Goal: Use online tool/utility: Utilize a website feature to perform a specific function

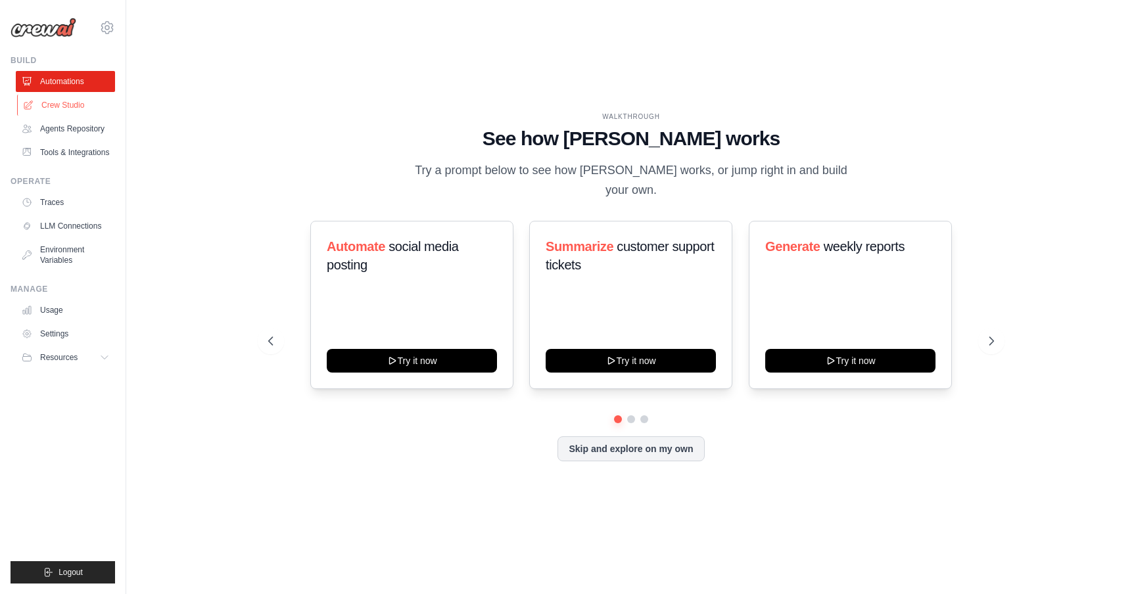
click at [51, 101] on link "Crew Studio" at bounding box center [66, 105] width 99 height 21
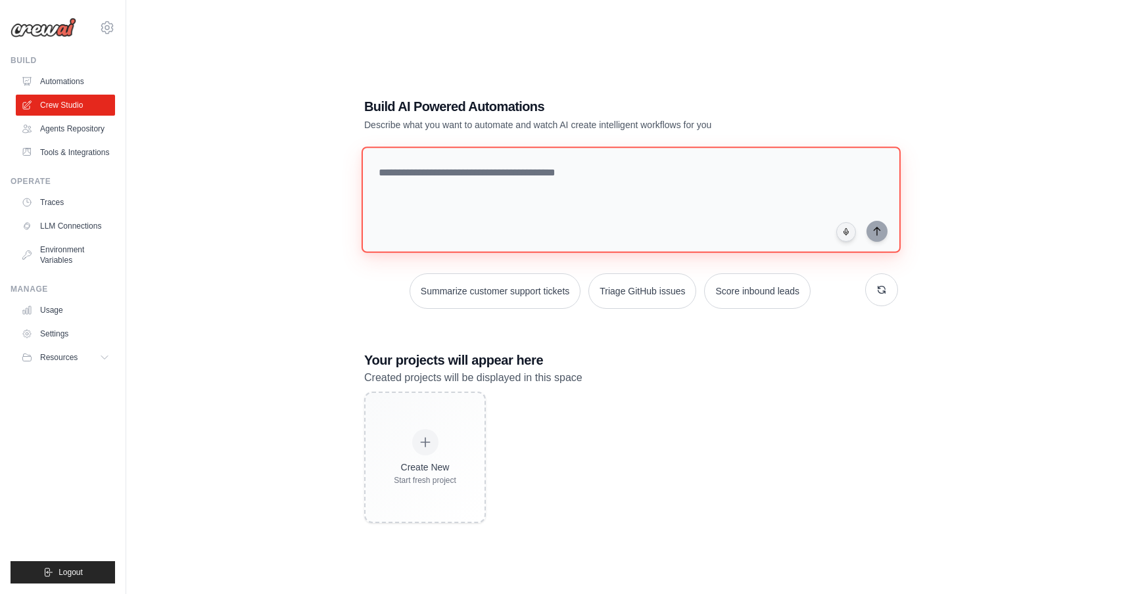
click at [490, 208] on textarea at bounding box center [630, 200] width 539 height 106
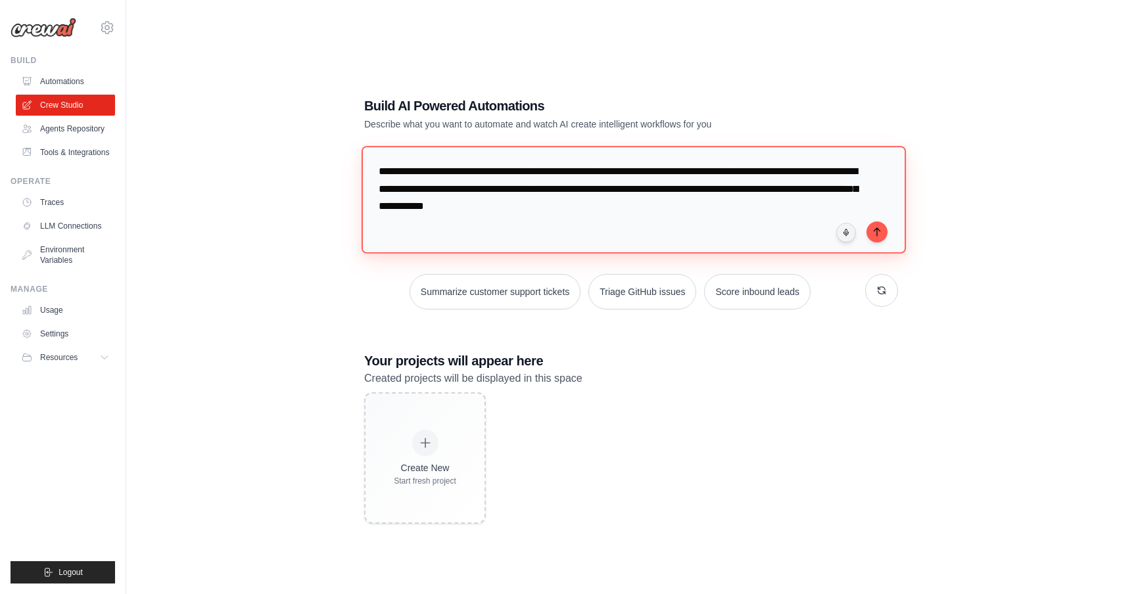
click at [528, 191] on textarea "**********" at bounding box center [633, 199] width 544 height 107
click at [524, 191] on textarea "**********" at bounding box center [633, 199] width 544 height 107
click at [841, 191] on textarea "**********" at bounding box center [633, 199] width 544 height 107
click at [790, 208] on textarea "**********" at bounding box center [633, 199] width 544 height 107
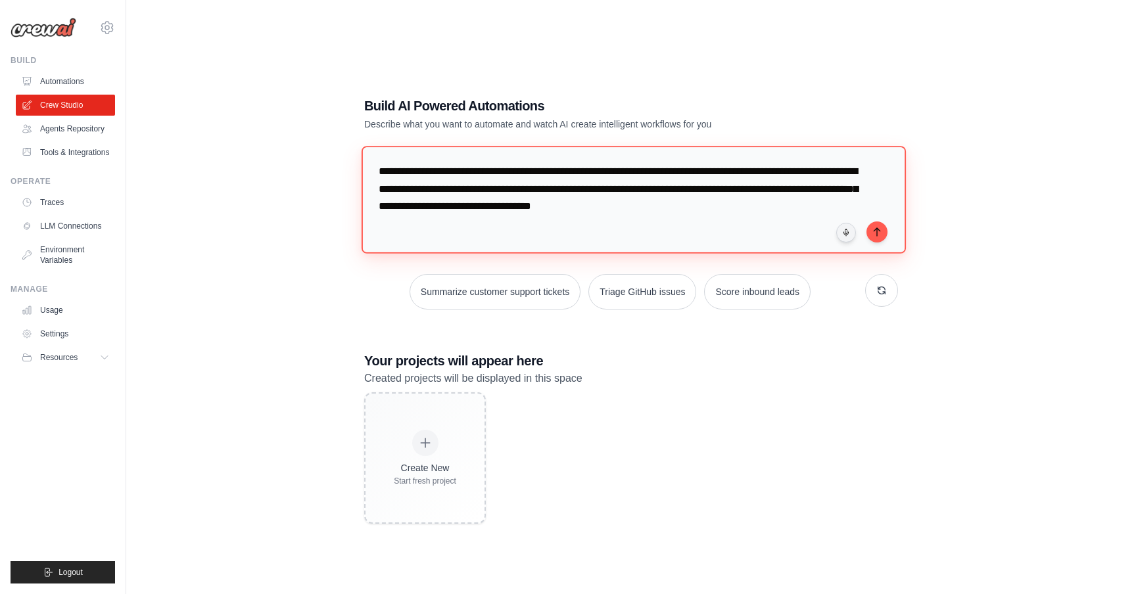
click at [592, 172] on textarea "**********" at bounding box center [633, 199] width 544 height 107
click at [413, 175] on textarea "**********" at bounding box center [633, 199] width 544 height 107
drag, startPoint x: 778, startPoint y: 170, endPoint x: 700, endPoint y: 196, distance: 82.7
click at [700, 196] on textarea "**********" at bounding box center [633, 199] width 544 height 107
click at [641, 202] on textarea "**********" at bounding box center [633, 199] width 544 height 107
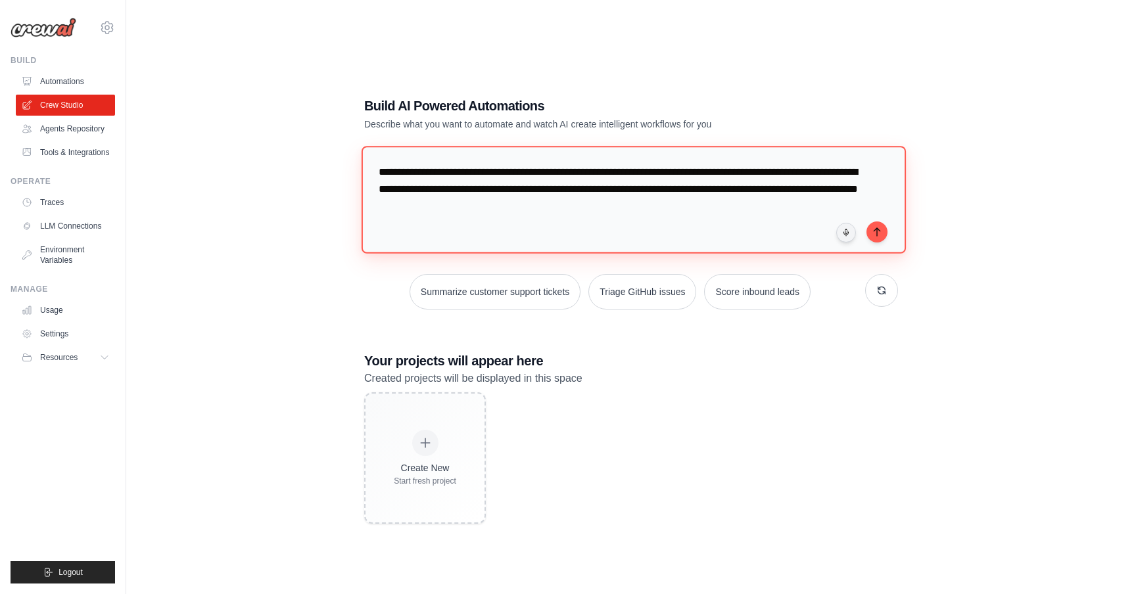
click at [724, 192] on textarea "**********" at bounding box center [633, 199] width 544 height 107
drag, startPoint x: 715, startPoint y: 211, endPoint x: 781, endPoint y: 207, distance: 65.8
click at [781, 208] on textarea "**********" at bounding box center [633, 199] width 544 height 107
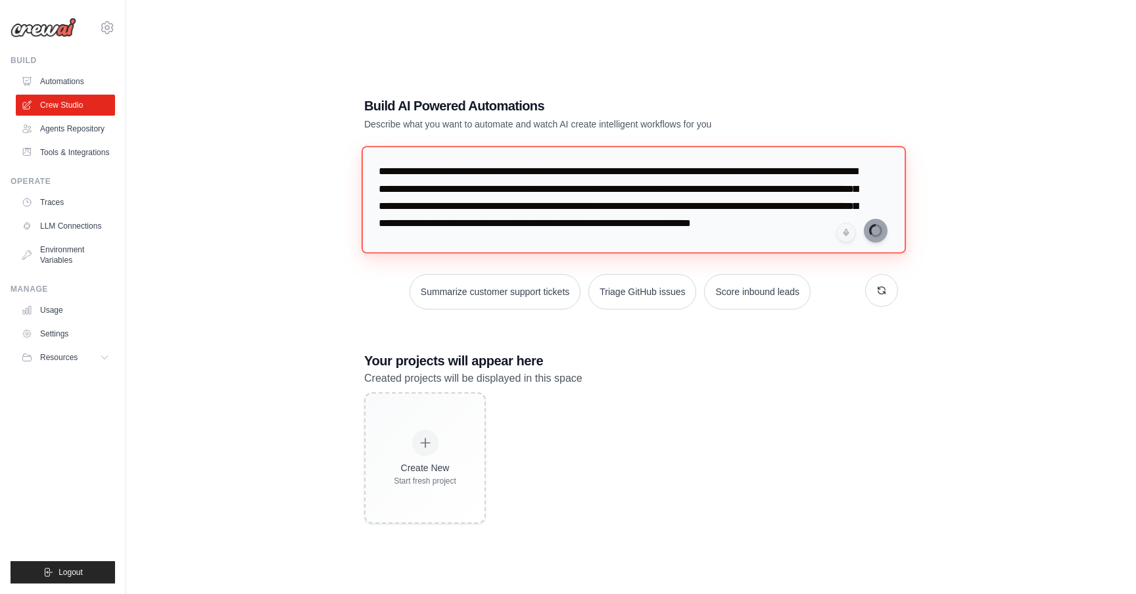
type textarea "**********"
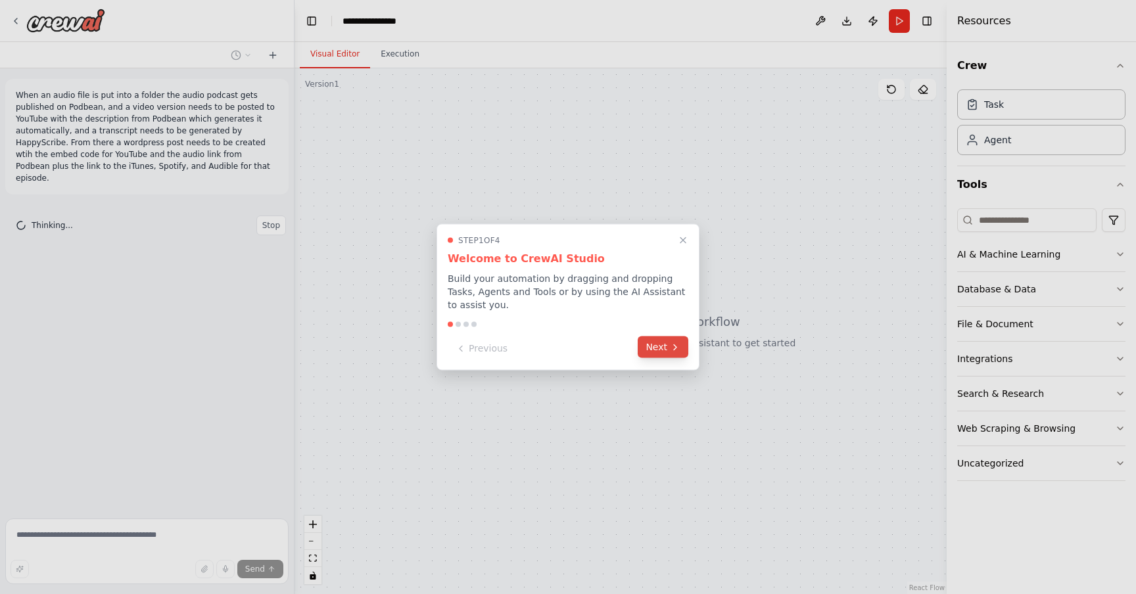
click at [660, 348] on button "Next" at bounding box center [662, 347] width 51 height 22
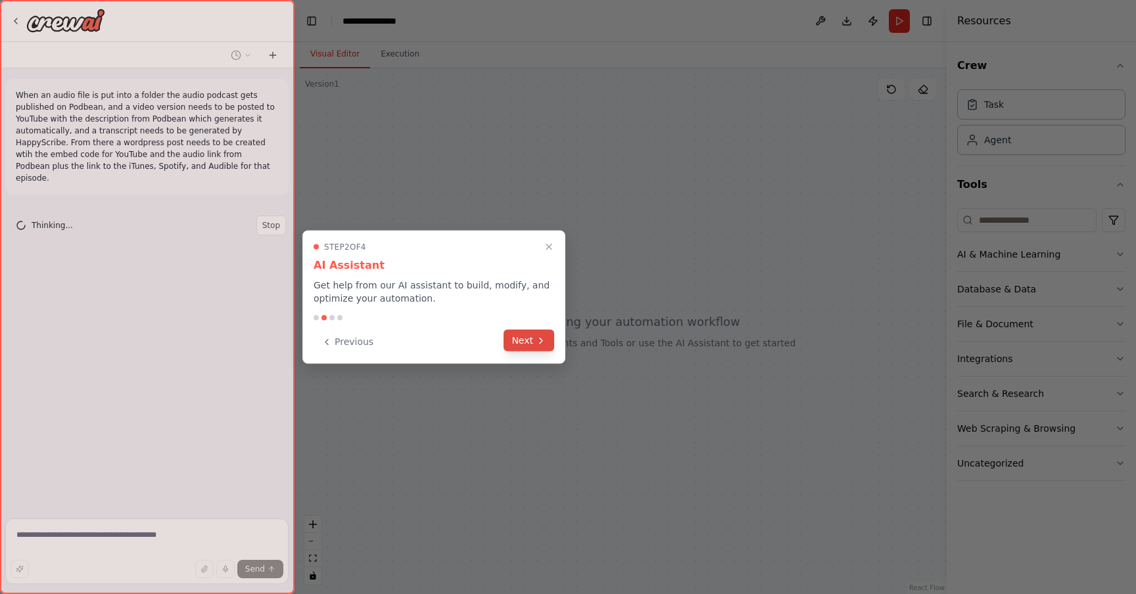
click at [528, 337] on button "Next" at bounding box center [528, 341] width 51 height 22
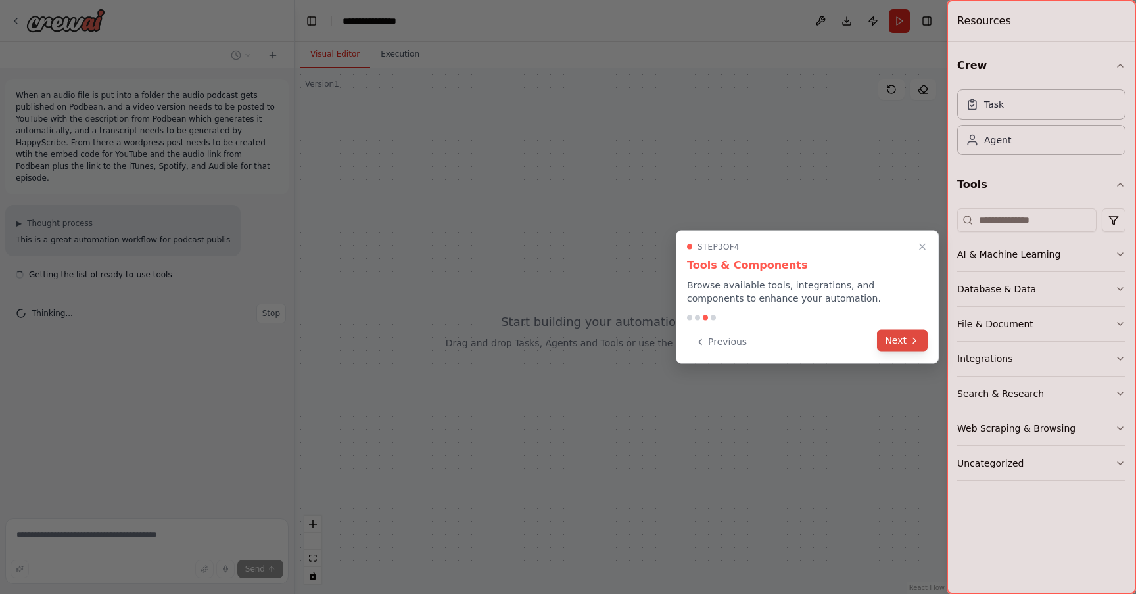
click at [901, 340] on button "Next" at bounding box center [902, 341] width 51 height 22
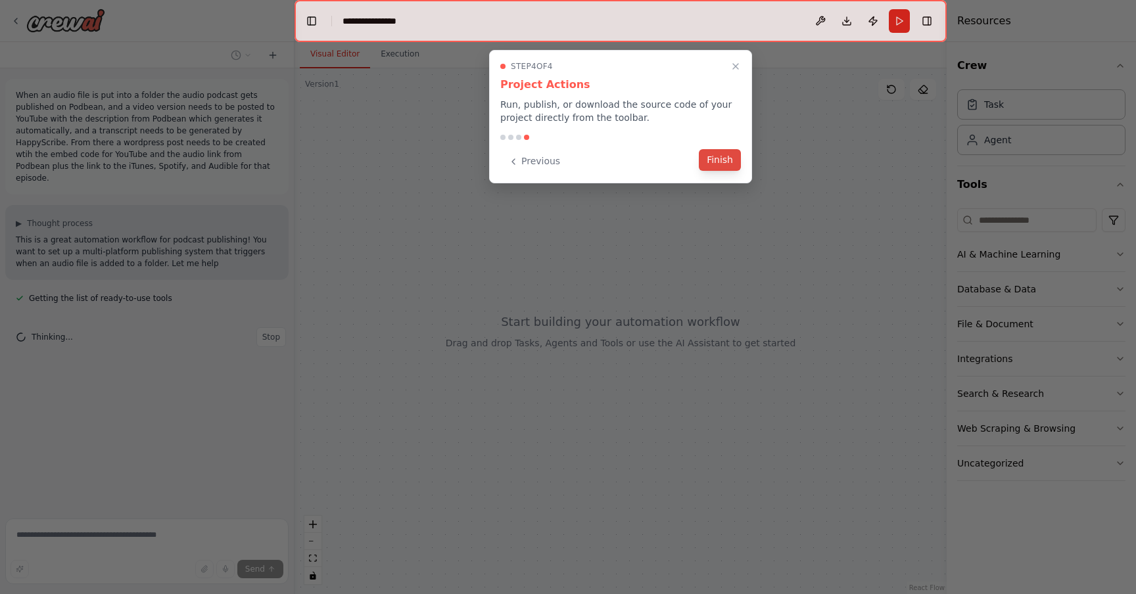
click at [722, 156] on button "Finish" at bounding box center [720, 160] width 42 height 22
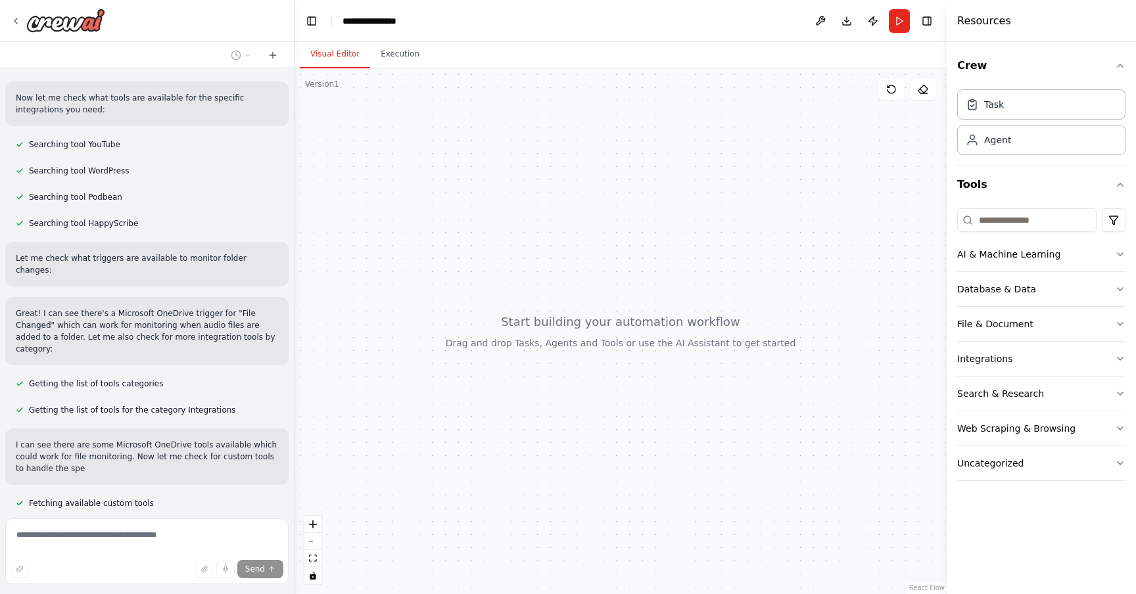
scroll to position [287, 0]
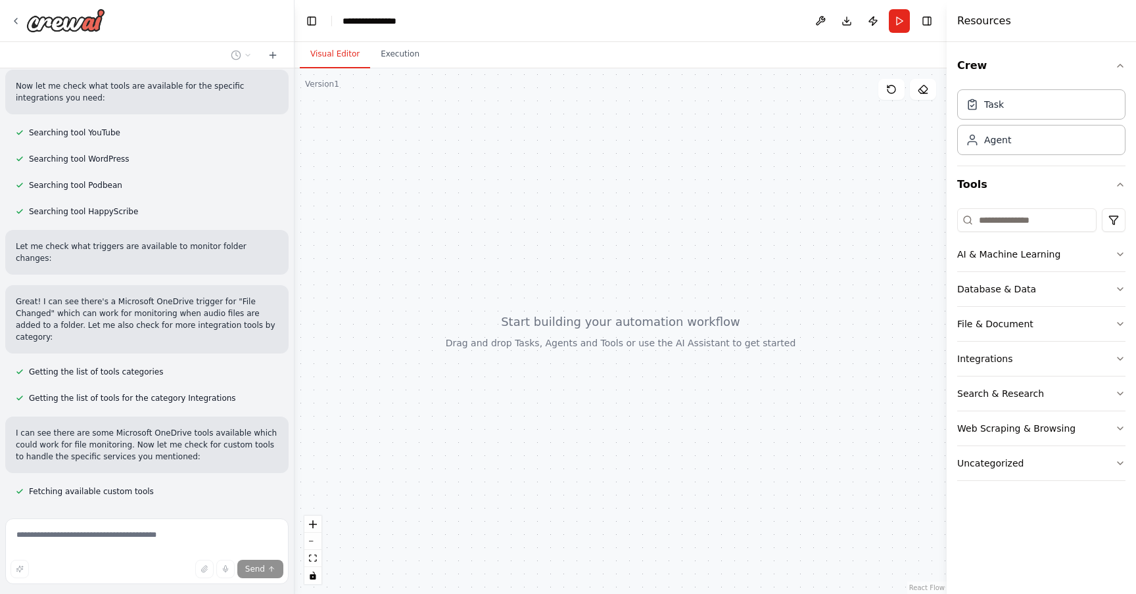
click at [270, 525] on span "Stop" at bounding box center [271, 530] width 18 height 11
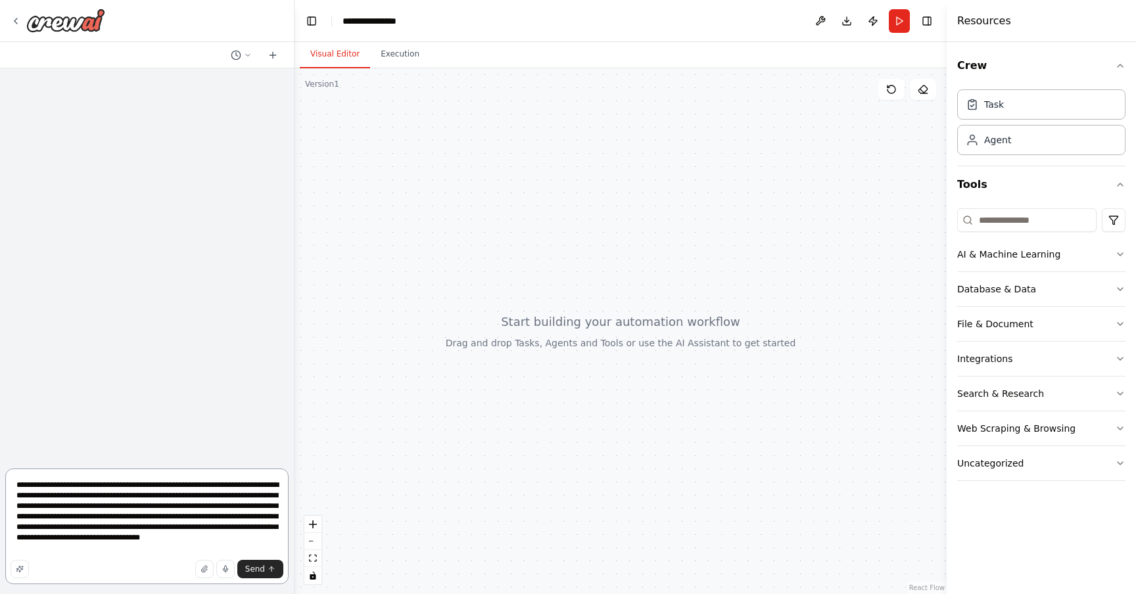
scroll to position [0, 0]
click at [133, 484] on textarea "**********" at bounding box center [146, 527] width 283 height 116
type textarea "**********"
click at [262, 571] on span "Send" at bounding box center [255, 569] width 20 height 11
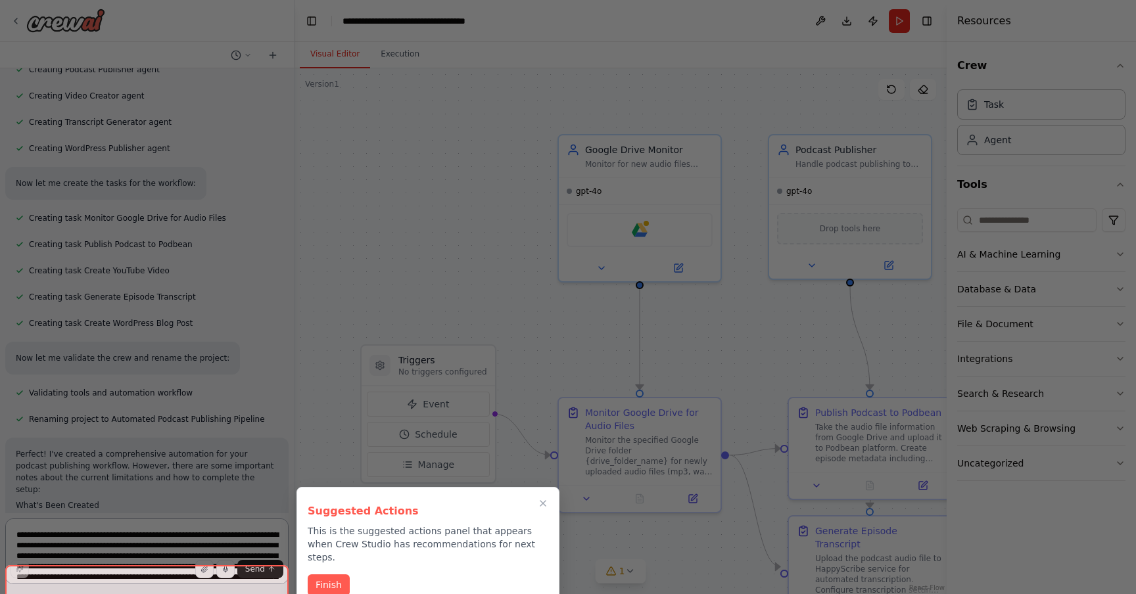
scroll to position [1074, 0]
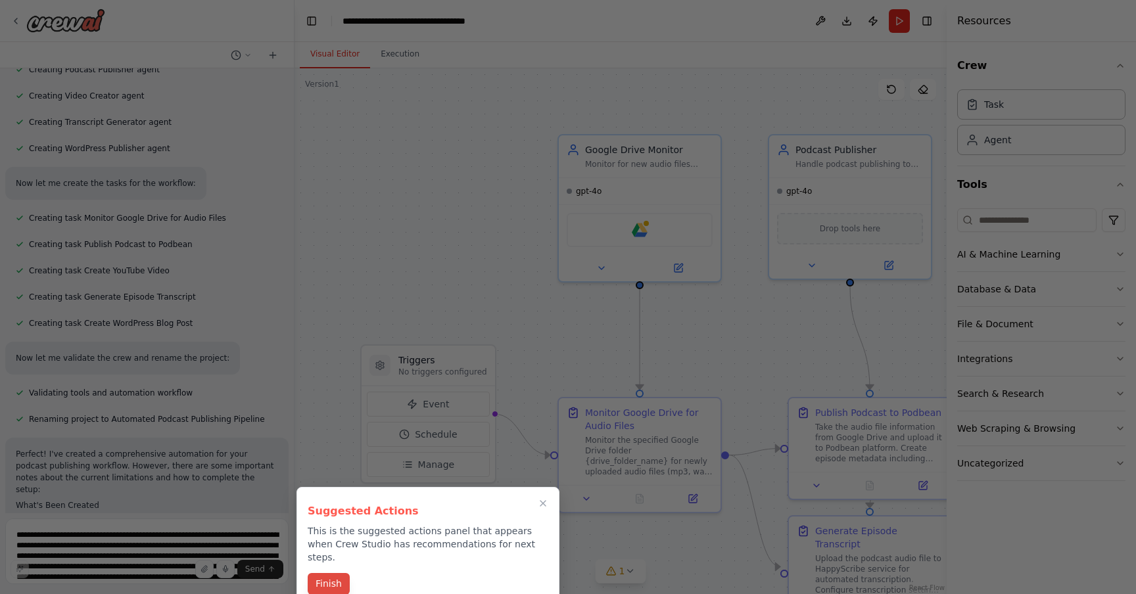
click at [321, 573] on button "Finish" at bounding box center [329, 584] width 42 height 22
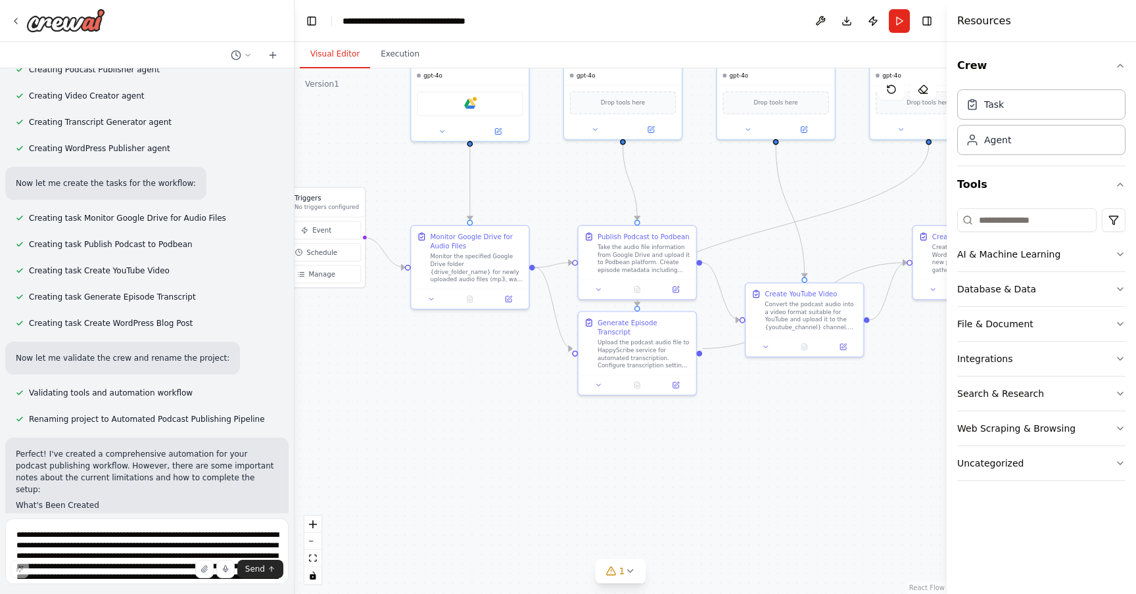
drag, startPoint x: 477, startPoint y: 277, endPoint x: 336, endPoint y: 131, distance: 203.6
click at [336, 131] on div ".deletable-edge-delete-btn { width: 20px; height: 20px; border: 0px solid #ffff…" at bounding box center [620, 331] width 652 height 526
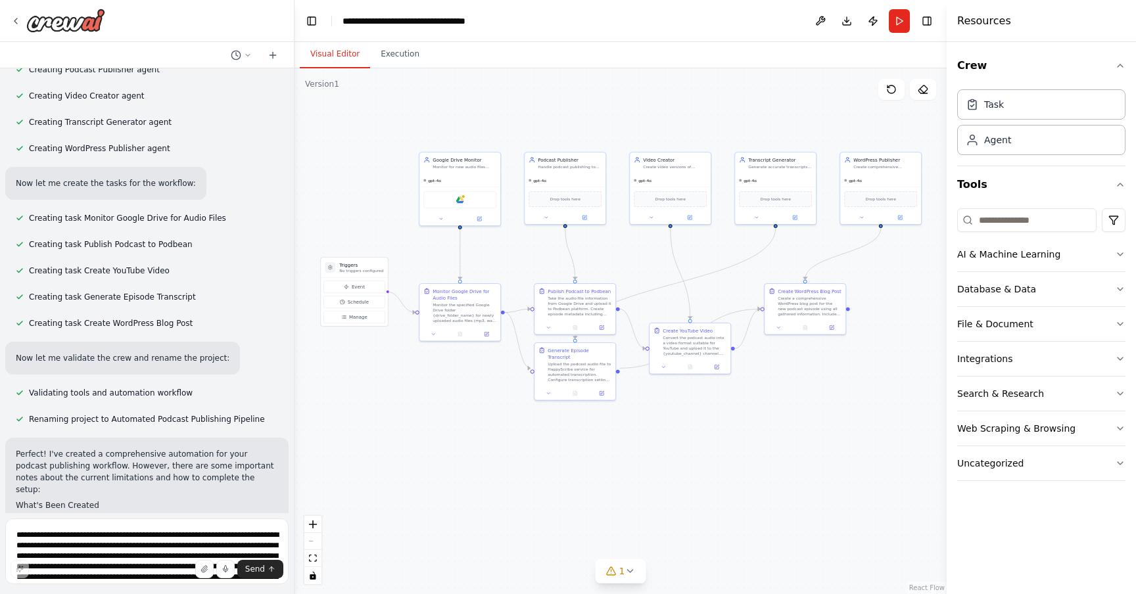
drag, startPoint x: 453, startPoint y: 430, endPoint x: 453, endPoint y: 454, distance: 24.3
click at [453, 454] on div ".deletable-edge-delete-btn { width: 20px; height: 20px; border: 0px solid #ffff…" at bounding box center [620, 331] width 652 height 526
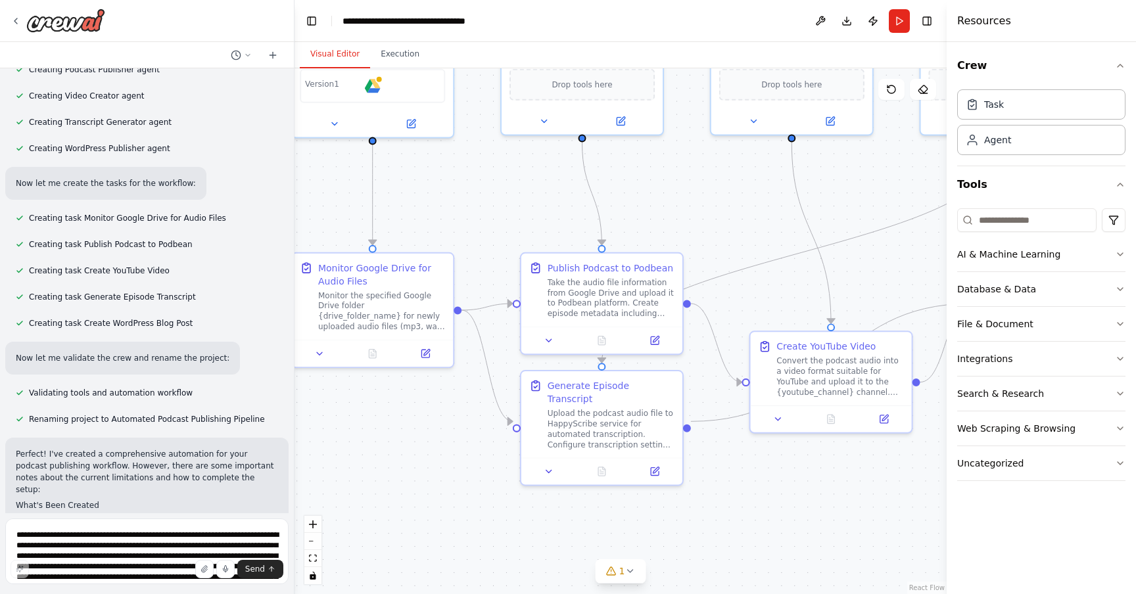
drag, startPoint x: 478, startPoint y: 427, endPoint x: 400, endPoint y: 542, distance: 138.9
click at [400, 542] on div ".deletable-edge-delete-btn { width: 20px; height: 20px; border: 0px solid #ffff…" at bounding box center [620, 331] width 652 height 526
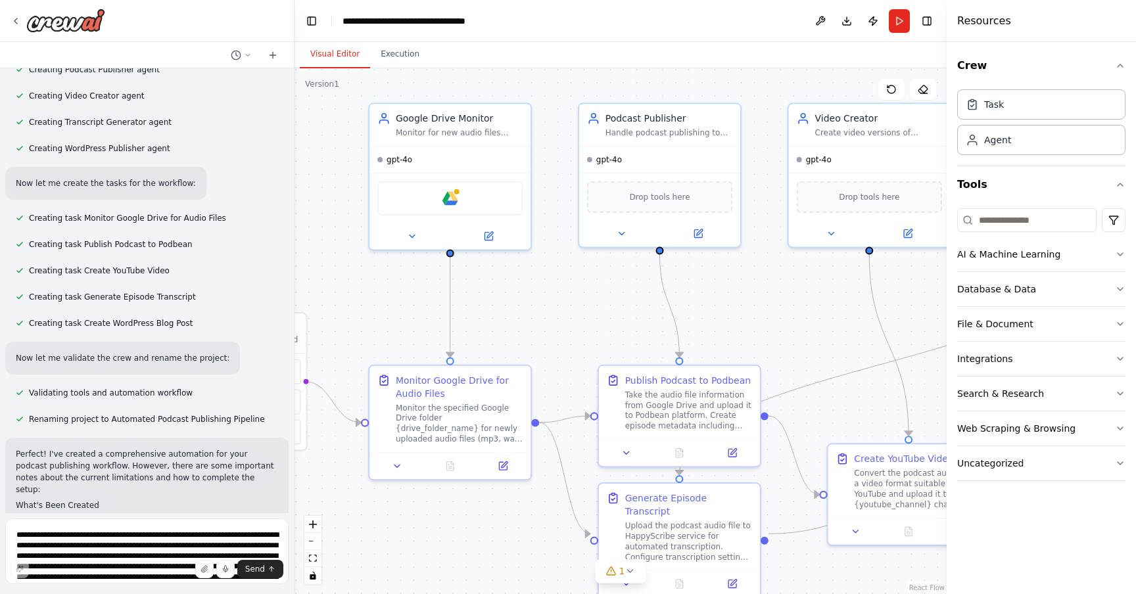
drag, startPoint x: 674, startPoint y: 210, endPoint x: 760, endPoint y: 319, distance: 139.4
click at [760, 320] on div ".deletable-edge-delete-btn { width: 20px; height: 20px; border: 0px solid #ffff…" at bounding box center [620, 331] width 652 height 526
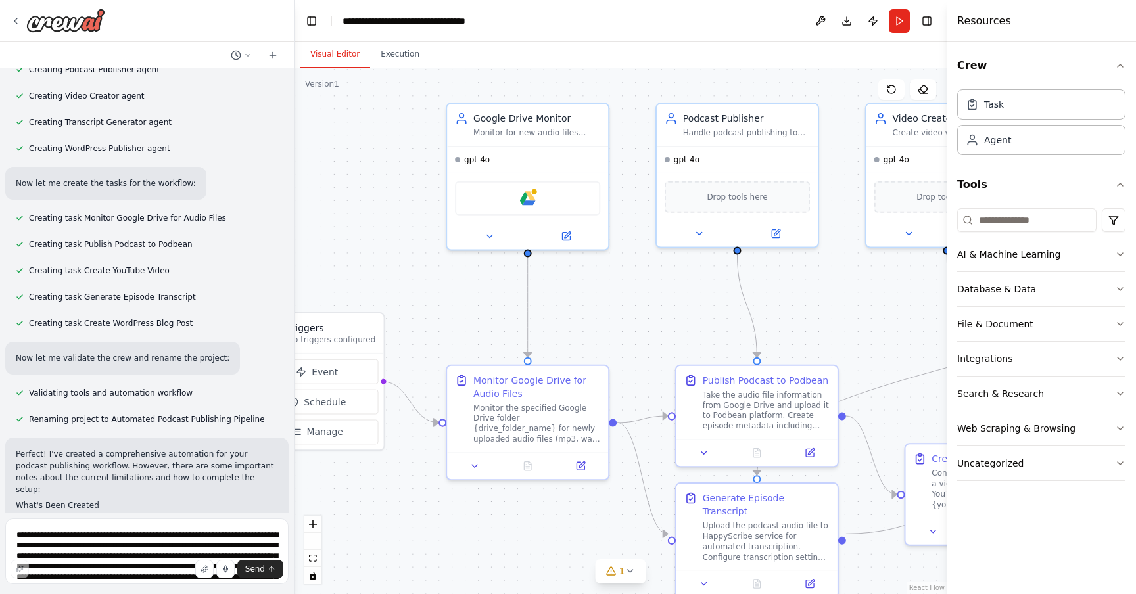
drag, startPoint x: 587, startPoint y: 305, endPoint x: 665, endPoint y: 306, distance: 78.2
click at [665, 306] on div ".deletable-edge-delete-btn { width: 20px; height: 20px; border: 0px solid #ffff…" at bounding box center [620, 331] width 652 height 526
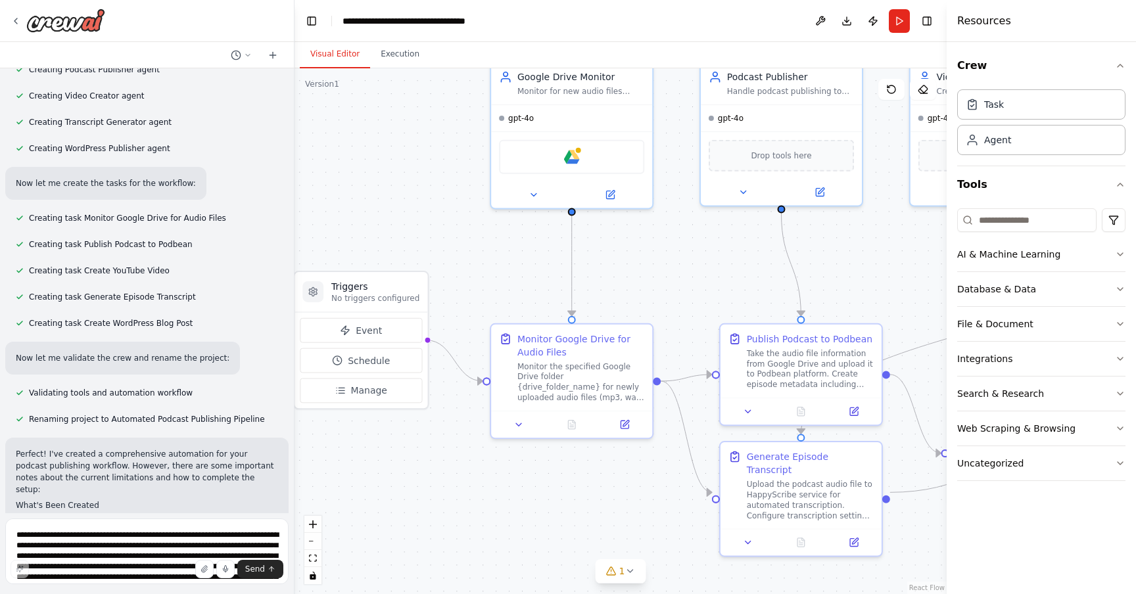
drag, startPoint x: 638, startPoint y: 320, endPoint x: 682, endPoint y: 279, distance: 60.4
click at [682, 279] on div ".deletable-edge-delete-btn { width: 20px; height: 20px; border: 0px solid #ffff…" at bounding box center [620, 331] width 652 height 526
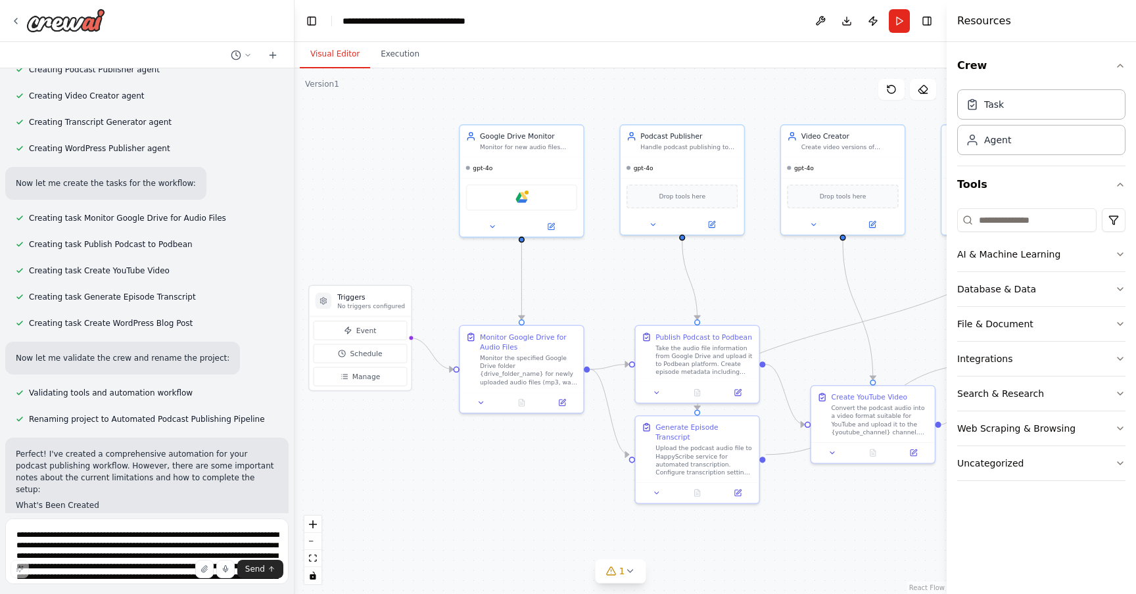
drag, startPoint x: 718, startPoint y: 265, endPoint x: 489, endPoint y: 299, distance: 231.9
click at [489, 299] on div ".deletable-edge-delete-btn { width: 20px; height: 20px; border: 0px solid #ffff…" at bounding box center [620, 331] width 652 height 526
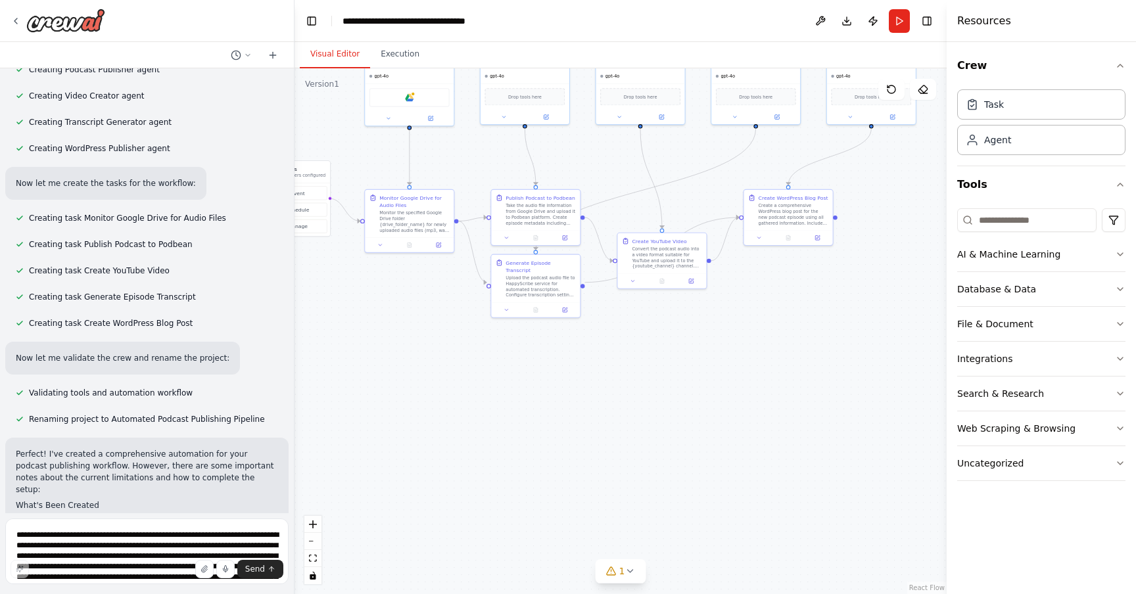
drag, startPoint x: 804, startPoint y: 549, endPoint x: 793, endPoint y: 400, distance: 149.0
click at [790, 400] on div ".deletable-edge-delete-btn { width: 20px; height: 20px; border: 0px solid #ffff…" at bounding box center [620, 331] width 652 height 526
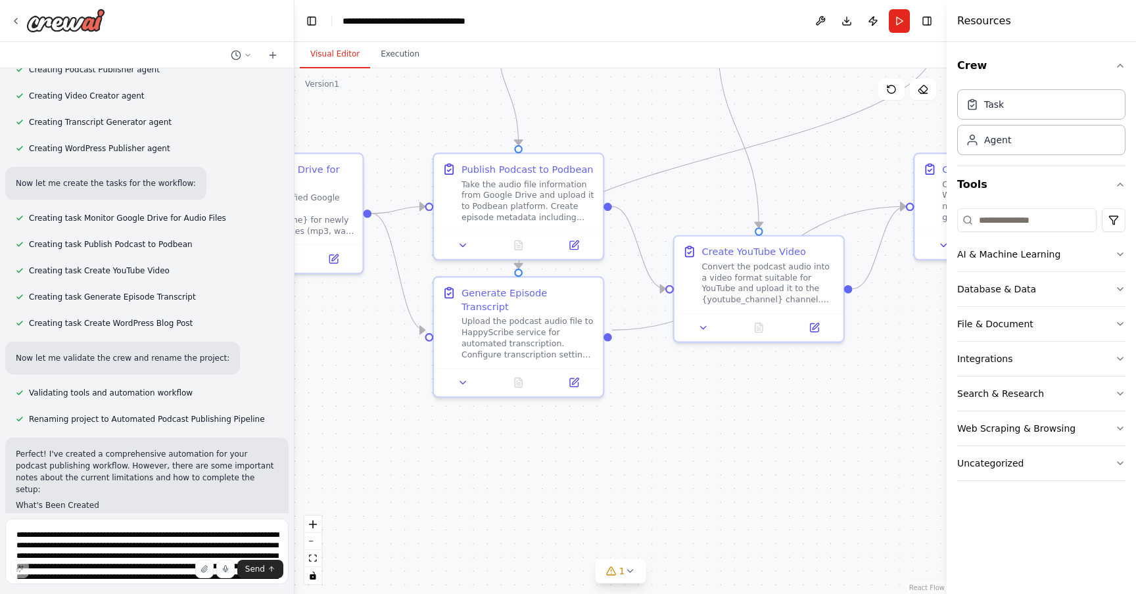
drag, startPoint x: 493, startPoint y: 368, endPoint x: 630, endPoint y: 443, distance: 156.5
click at [630, 443] on div ".deletable-edge-delete-btn { width: 20px; height: 20px; border: 0px solid #ffff…" at bounding box center [620, 331] width 652 height 526
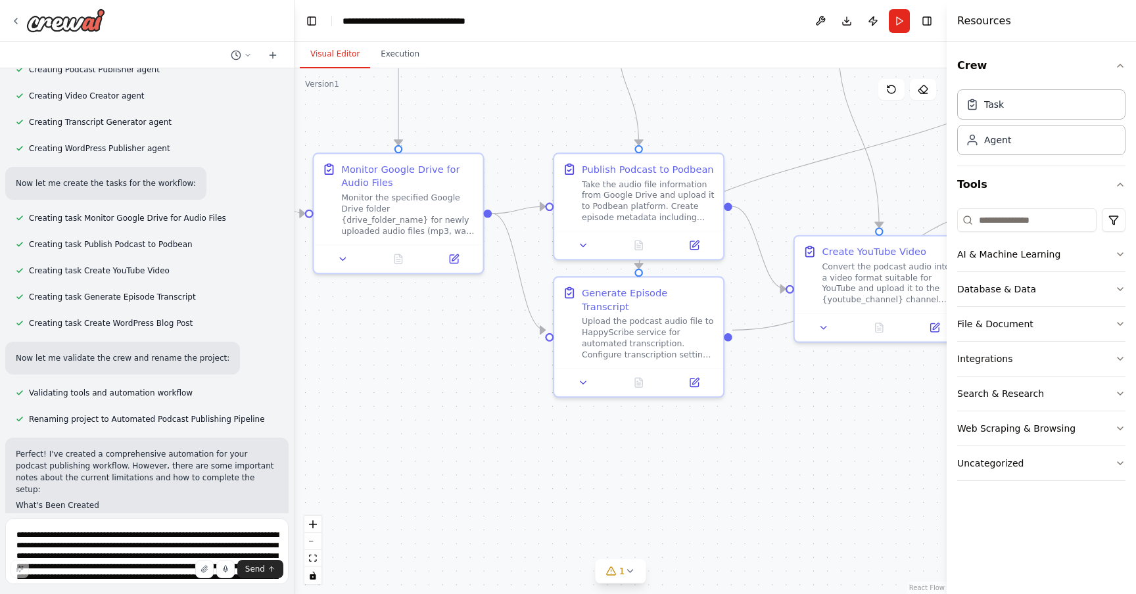
drag, startPoint x: 358, startPoint y: 454, endPoint x: 511, endPoint y: 454, distance: 153.1
click at [511, 454] on div ".deletable-edge-delete-btn { width: 20px; height: 20px; border: 0px solid #ffff…" at bounding box center [620, 331] width 652 height 526
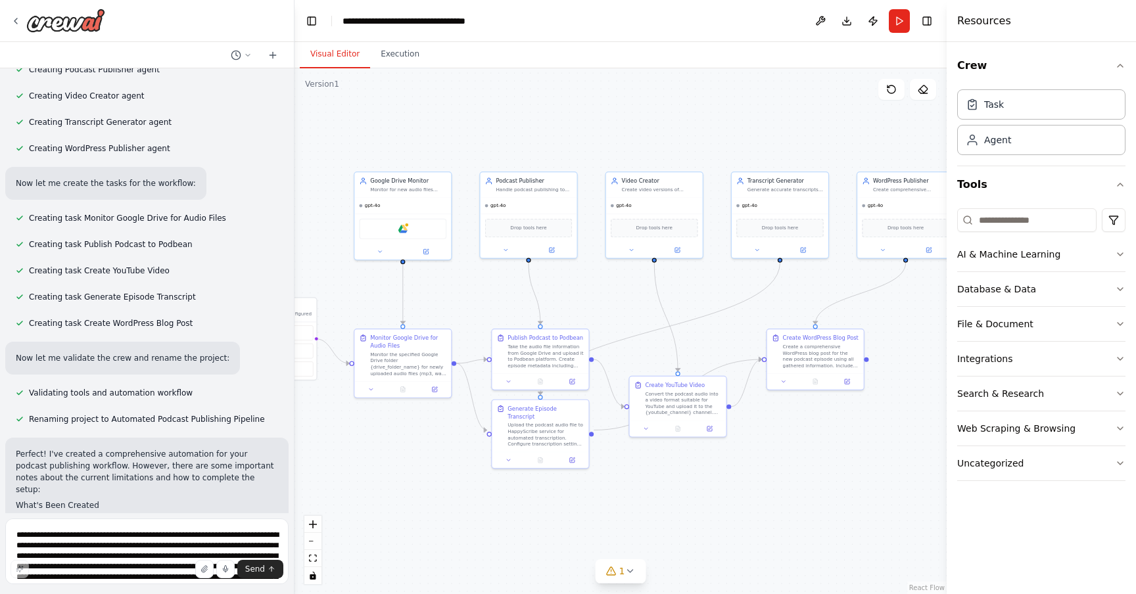
drag, startPoint x: 453, startPoint y: 445, endPoint x: 391, endPoint y: 488, distance: 75.1
click at [391, 487] on div ".deletable-edge-delete-btn { width: 20px; height: 20px; border: 0px solid #ffff…" at bounding box center [620, 331] width 652 height 526
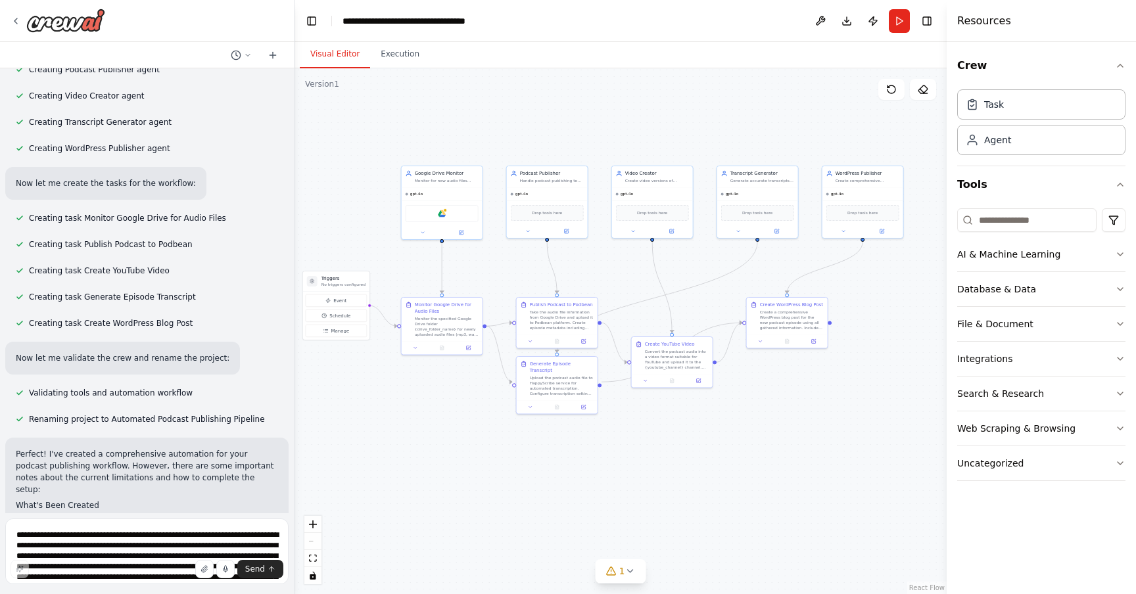
drag, startPoint x: 516, startPoint y: 126, endPoint x: 530, endPoint y: 132, distance: 15.9
click at [531, 132] on div ".deletable-edge-delete-btn { width: 20px; height: 20px; border: 0px solid #ffff…" at bounding box center [620, 331] width 652 height 526
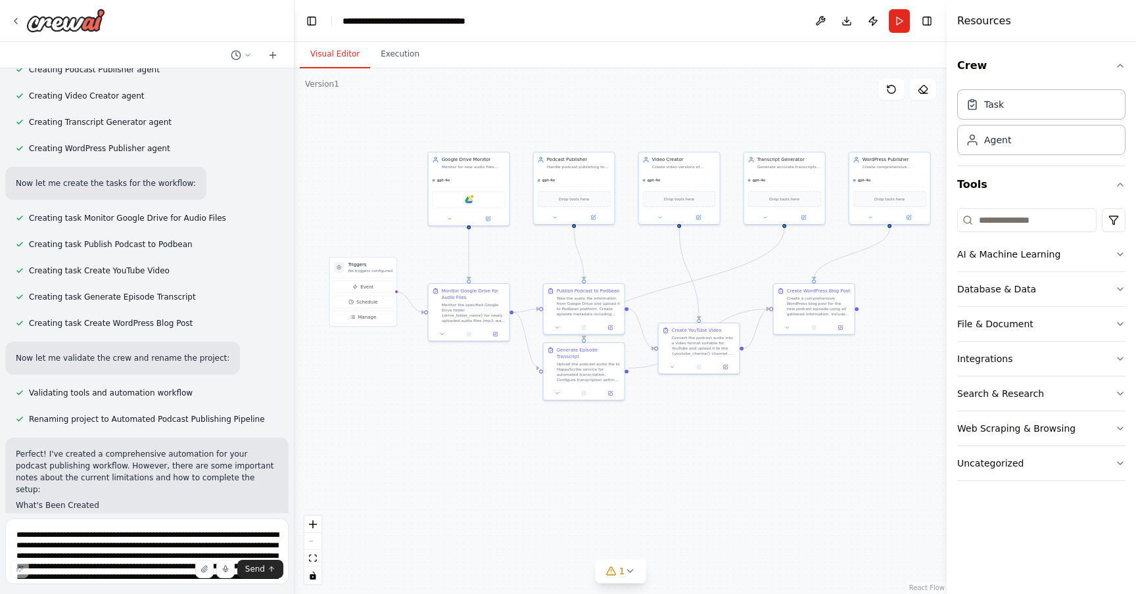
drag, startPoint x: 387, startPoint y: 427, endPoint x: 417, endPoint y: 414, distance: 32.7
click at [417, 414] on div ".deletable-edge-delete-btn { width: 20px; height: 20px; border: 0px solid #ffff…" at bounding box center [620, 331] width 652 height 526
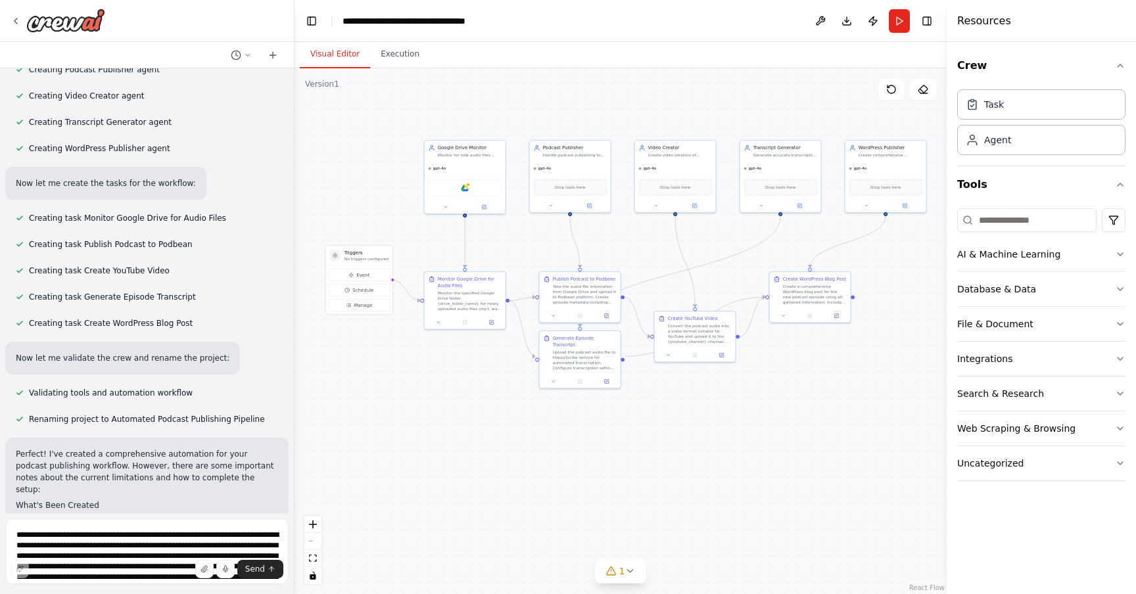
drag, startPoint x: 458, startPoint y: 400, endPoint x: 450, endPoint y: 388, distance: 14.2
click at [450, 388] on div ".deletable-edge-delete-btn { width: 20px; height: 20px; border: 0px solid #ffff…" at bounding box center [620, 331] width 652 height 526
click at [440, 386] on div ".deletable-edge-delete-btn { width: 20px; height: 20px; border: 0px solid #ffff…" at bounding box center [620, 331] width 652 height 526
click at [1007, 352] on div "Integrations" at bounding box center [984, 358] width 55 height 13
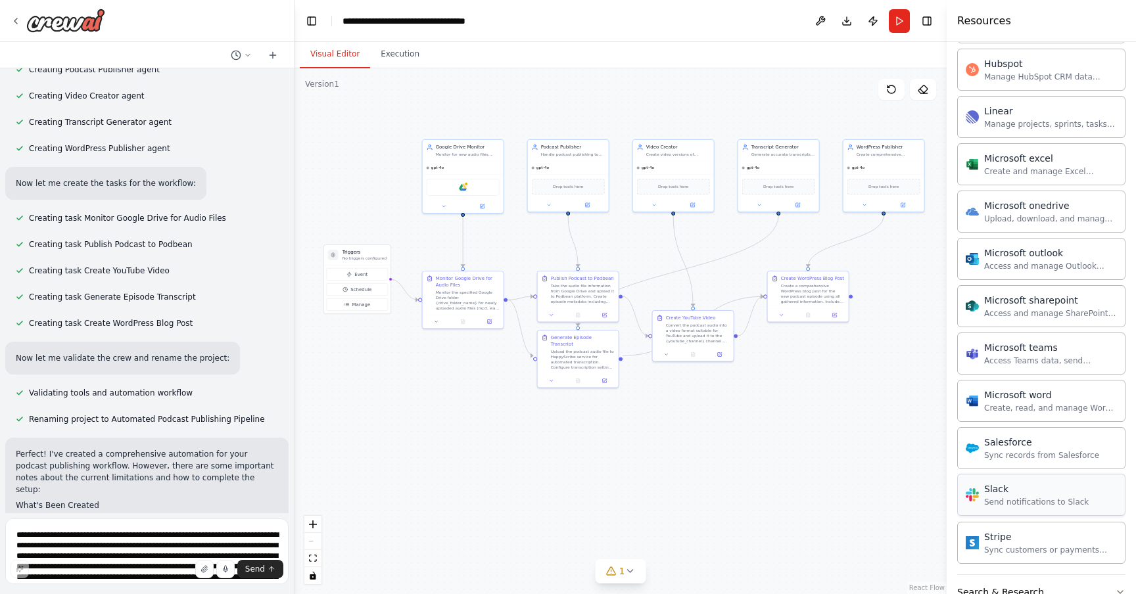
scroll to position [566, 0]
click at [353, 154] on div ".deletable-edge-delete-btn { width: 20px; height: 20px; border: 0px solid #ffff…" at bounding box center [620, 331] width 652 height 526
click at [470, 166] on div "gpt-4o" at bounding box center [463, 166] width 81 height 13
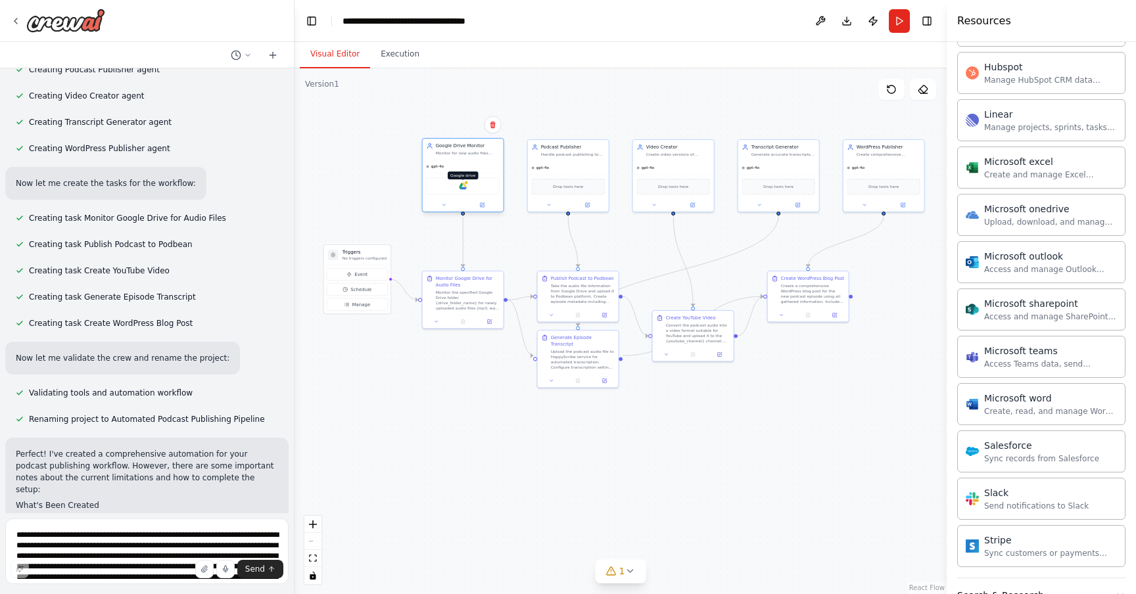
click at [459, 188] on img at bounding box center [463, 186] width 8 height 8
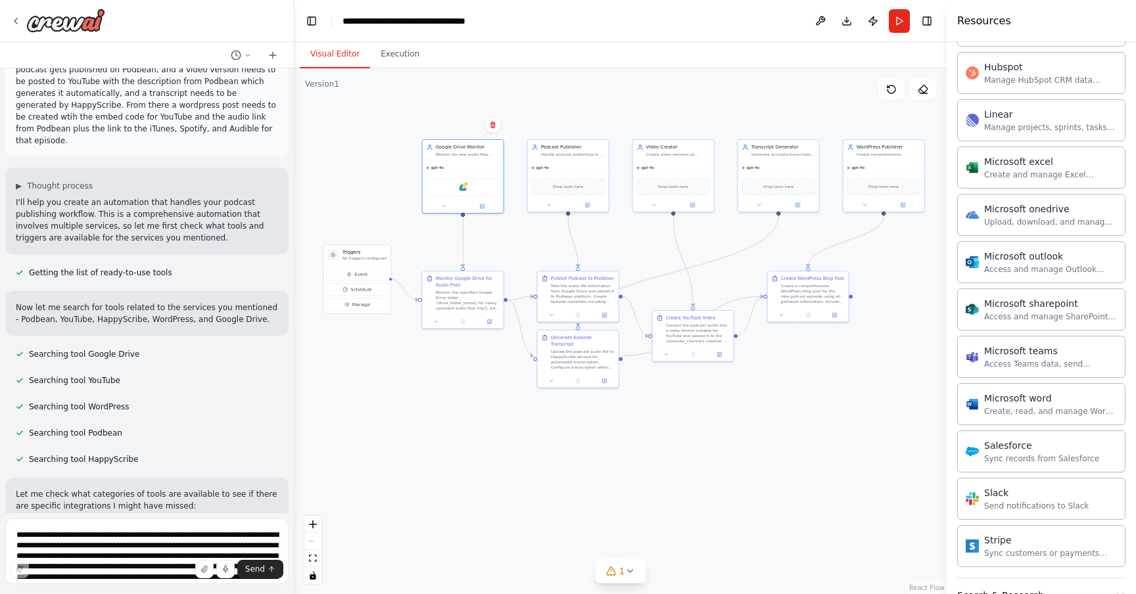
scroll to position [0, 0]
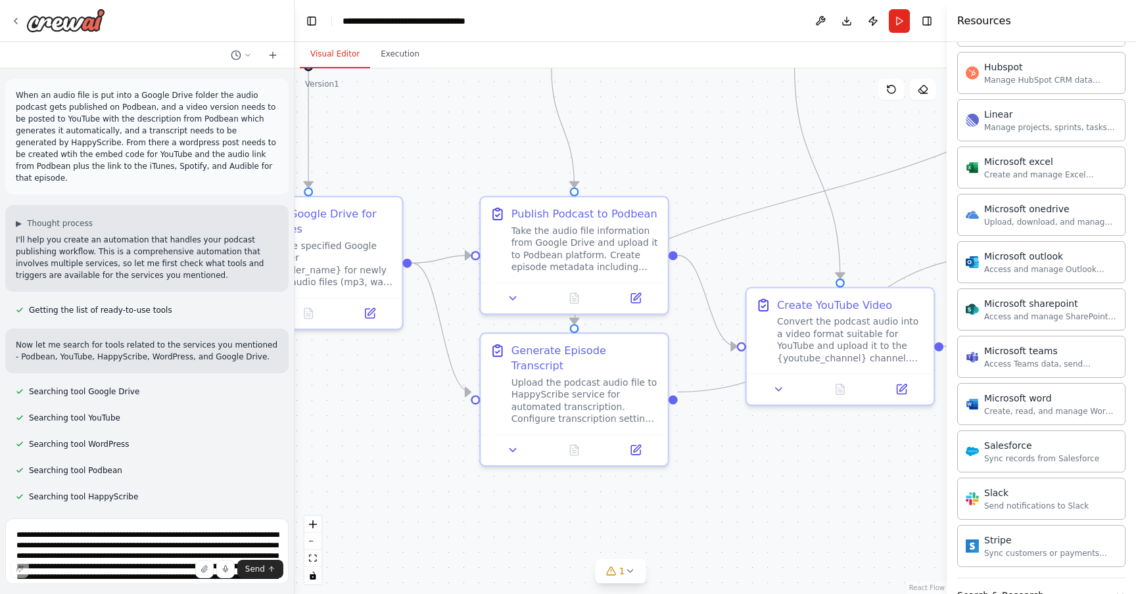
drag, startPoint x: 540, startPoint y: 325, endPoint x: 429, endPoint y: 172, distance: 188.6
click at [429, 172] on div ".deletable-edge-delete-btn { width: 20px; height: 20px; border: 0px solid #ffff…" at bounding box center [620, 331] width 652 height 526
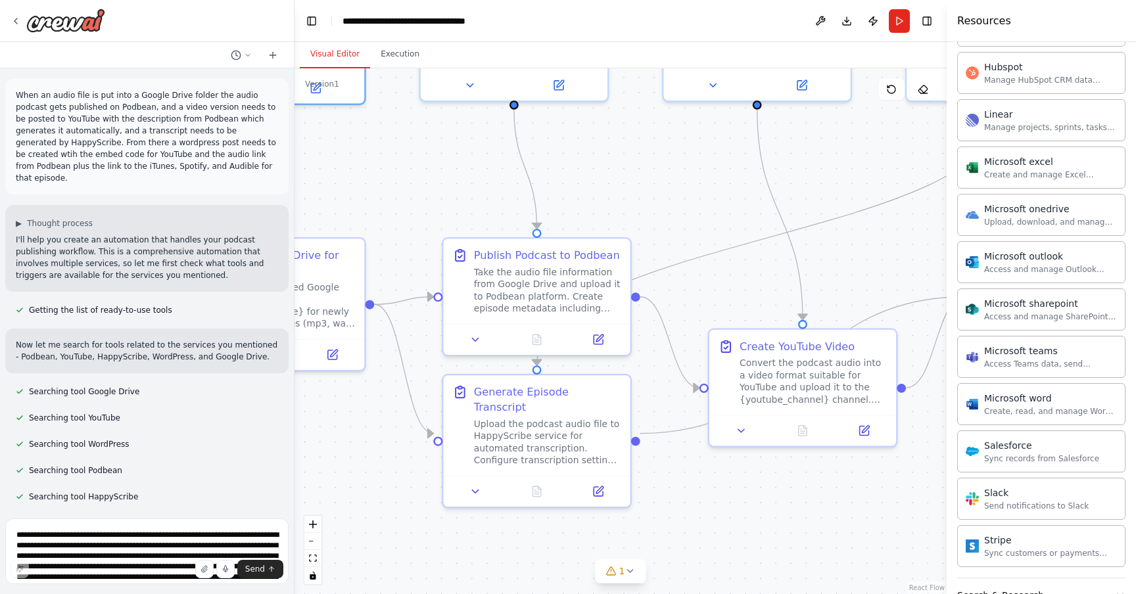
drag, startPoint x: 809, startPoint y: 497, endPoint x: 773, endPoint y: 540, distance: 55.5
click at [773, 540] on div ".deletable-edge-delete-btn { width: 20px; height: 20px; border: 0px solid #ffff…" at bounding box center [620, 331] width 652 height 526
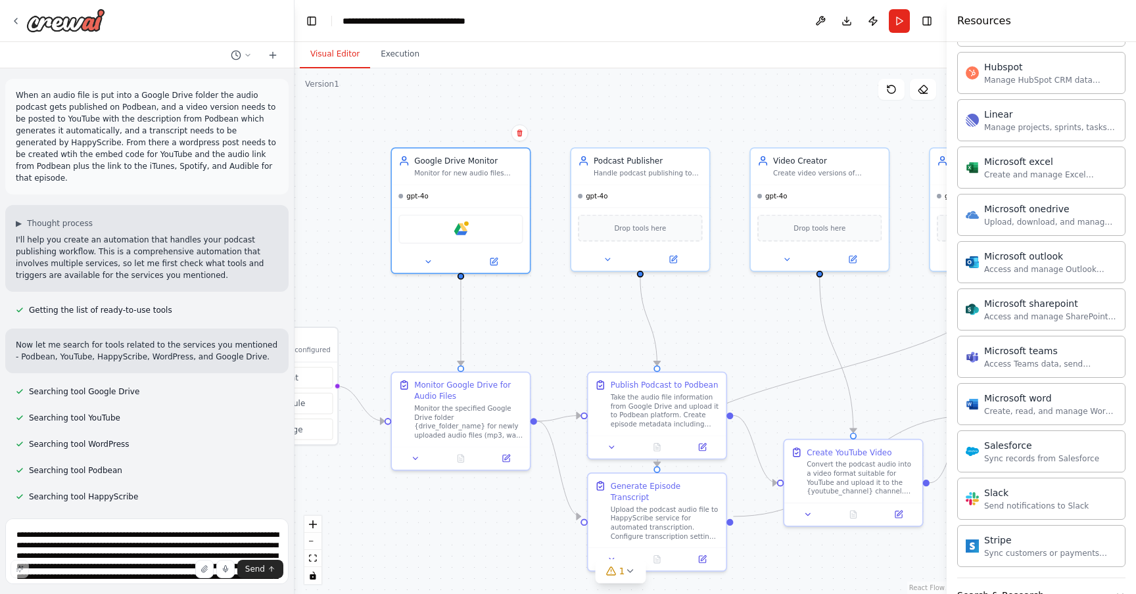
drag, startPoint x: 691, startPoint y: 180, endPoint x: 780, endPoint y: 313, distance: 159.7
click at [780, 313] on div ".deletable-edge-delete-btn { width: 20px; height: 20px; border: 0px solid #ffff…" at bounding box center [620, 331] width 652 height 526
